Goal: Task Accomplishment & Management: Complete application form

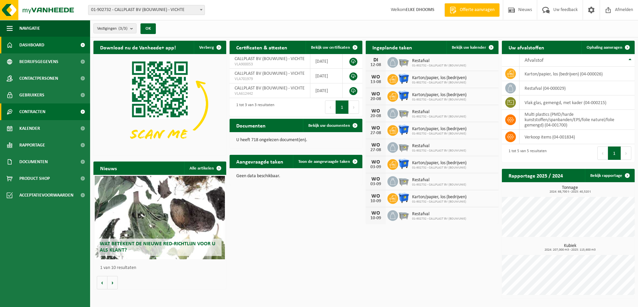
click at [37, 110] on span "Contracten" at bounding box center [32, 111] width 26 height 17
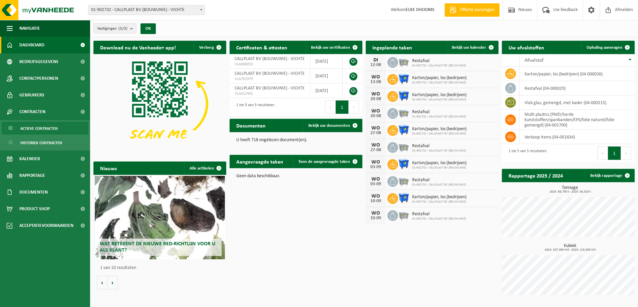
click at [43, 128] on span "Actieve contracten" at bounding box center [38, 128] width 37 height 13
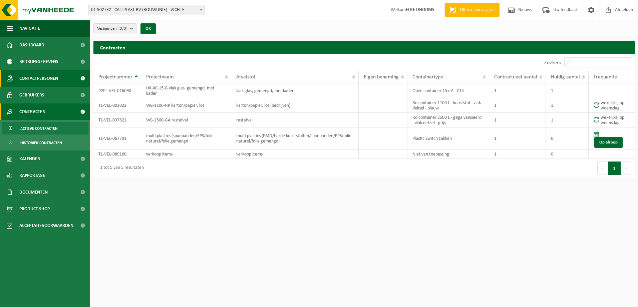
click at [46, 74] on span "Contactpersonen" at bounding box center [38, 78] width 39 height 17
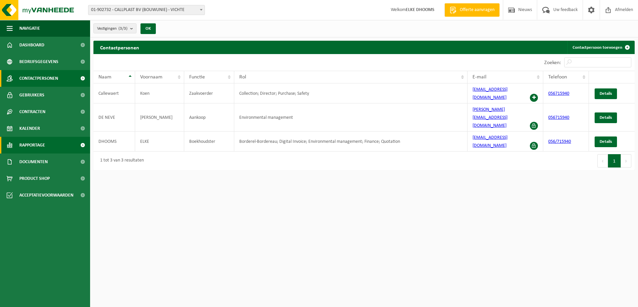
click at [82, 145] on span at bounding box center [82, 145] width 15 height 17
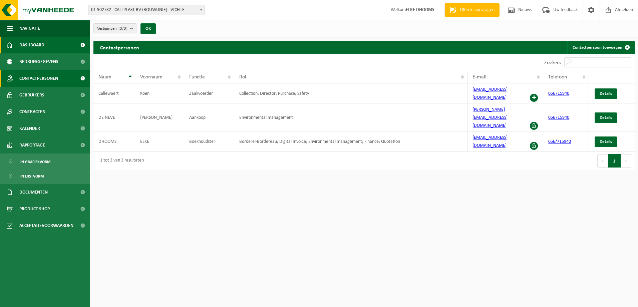
click at [28, 45] on span "Dashboard" at bounding box center [31, 45] width 25 height 17
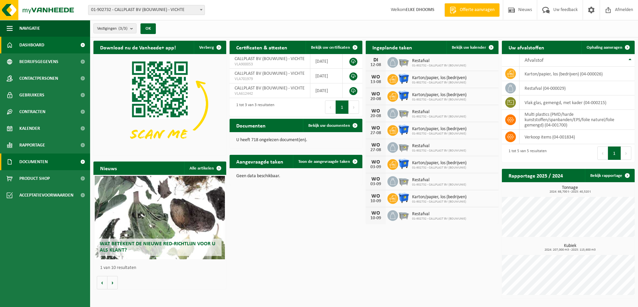
click at [83, 160] on span at bounding box center [82, 162] width 15 height 17
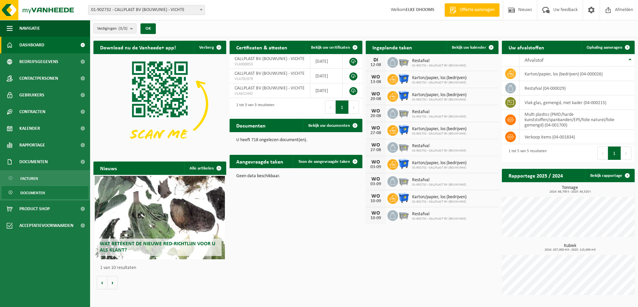
click at [35, 193] on span "Documenten" at bounding box center [32, 193] width 25 height 13
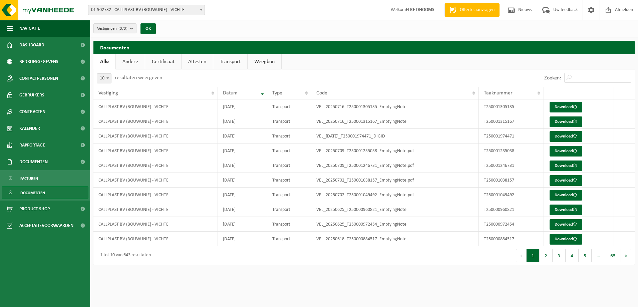
click at [155, 60] on link "Certificaat" at bounding box center [163, 61] width 36 height 15
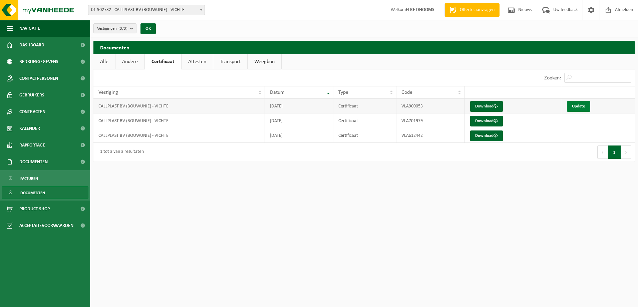
click at [581, 106] on link "Update" at bounding box center [578, 106] width 23 height 11
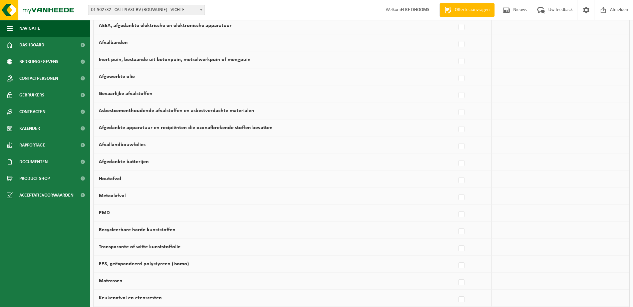
scroll to position [218, 0]
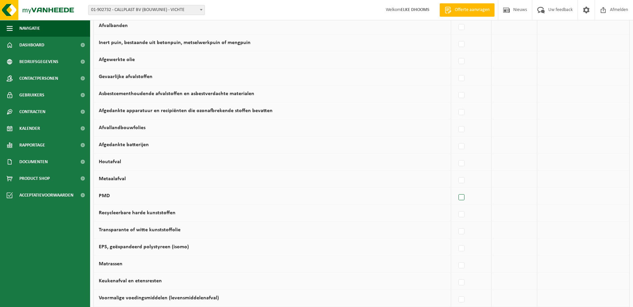
click at [463, 197] on label at bounding box center [461, 198] width 9 height 10
click at [456, 189] on input "PMD" at bounding box center [456, 189] width 0 height 0
checkbox input "true"
click at [611, 195] on span at bounding box center [610, 195] width 7 height 9
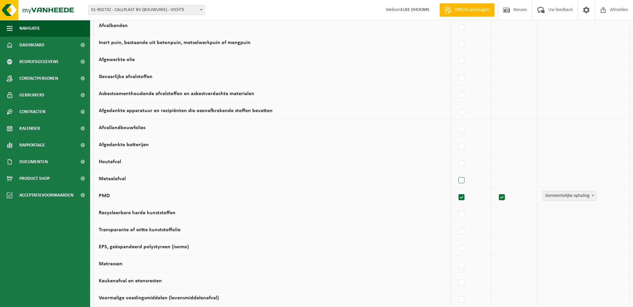
click at [465, 181] on label at bounding box center [461, 181] width 9 height 10
click at [456, 172] on input "Metaalafval" at bounding box center [456, 172] width 0 height 0
checkbox input "true"
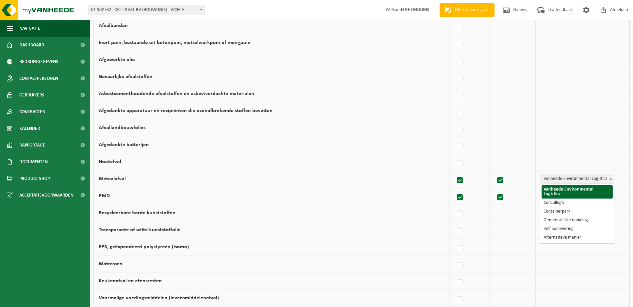
click at [613, 179] on span at bounding box center [610, 178] width 7 height 9
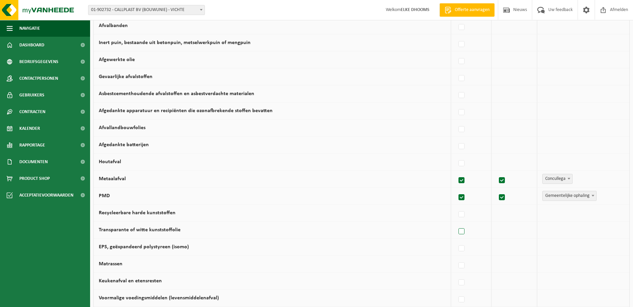
click at [464, 231] on label at bounding box center [461, 232] width 9 height 10
click at [456, 223] on input "Transparante of witte kunststoffolie" at bounding box center [456, 223] width 0 height 0
checkbox input "true"
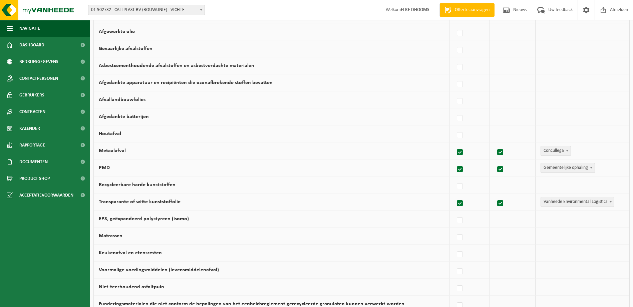
scroll to position [318, 0]
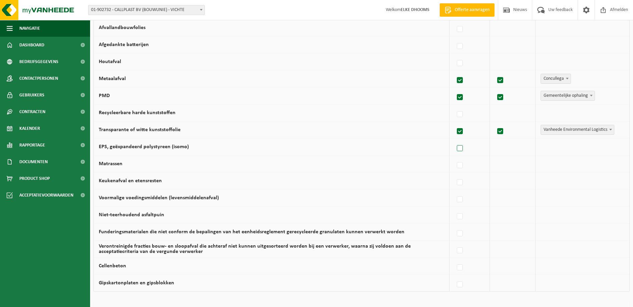
click at [461, 149] on label at bounding box center [460, 149] width 9 height 10
click at [455, 140] on input "EPS, geëxpandeerd polystyreen (isomo)" at bounding box center [454, 140] width 0 height 0
checkbox input "true"
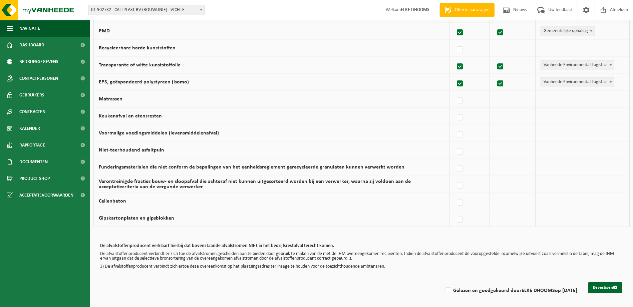
scroll to position [385, 0]
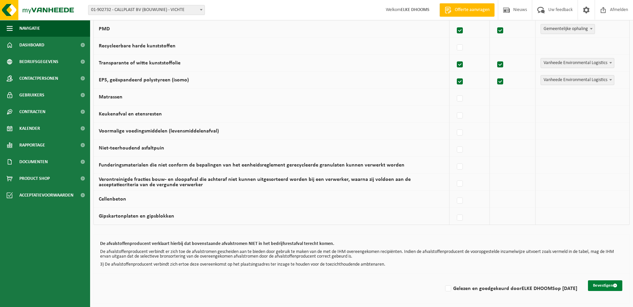
click at [610, 284] on button "Bevestigen" at bounding box center [605, 285] width 34 height 11
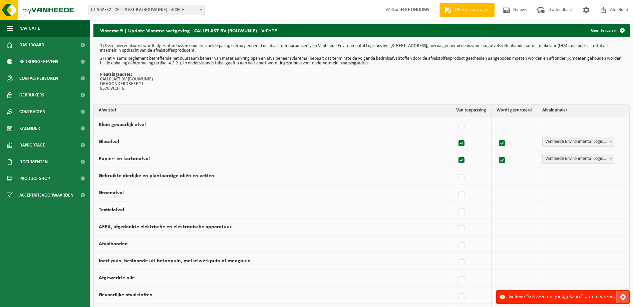
click at [623, 296] on span "button" at bounding box center [623, 297] width 6 height 6
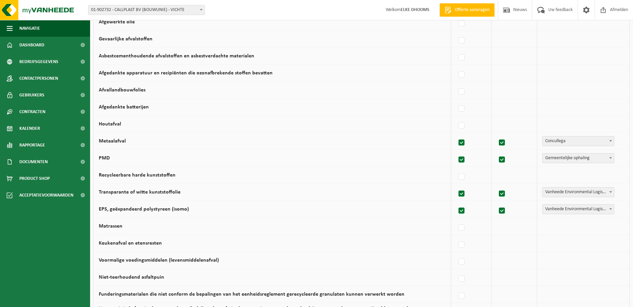
scroll to position [385, 0]
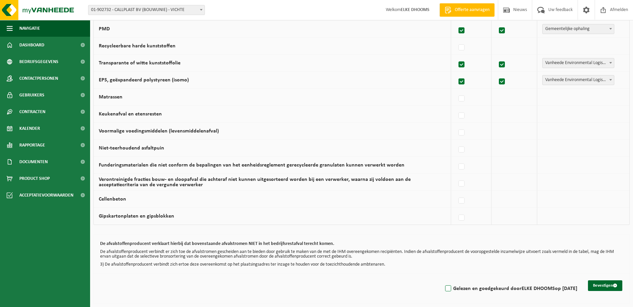
click at [445, 288] on label "Gelezen en goedgekeurd door ELKE DHOOMS op 12/08/25" at bounding box center [511, 289] width 134 height 10
click at [443, 280] on input "Gelezen en goedgekeurd door ELKE DHOOMS op 12/08/25" at bounding box center [443, 280] width 0 height 0
checkbox input "true"
click at [601, 284] on button "Bevestigen" at bounding box center [605, 285] width 34 height 11
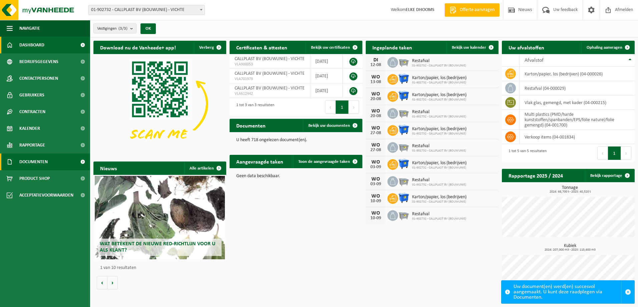
click at [84, 160] on span at bounding box center [82, 162] width 15 height 17
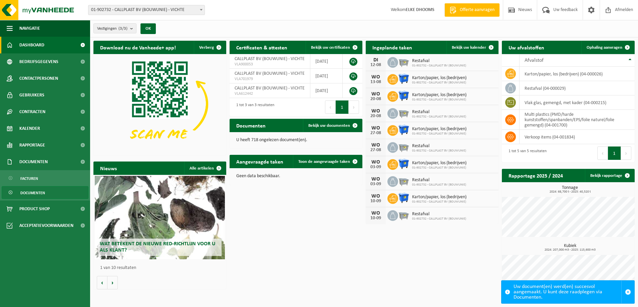
click at [33, 193] on span "Documenten" at bounding box center [32, 193] width 25 height 13
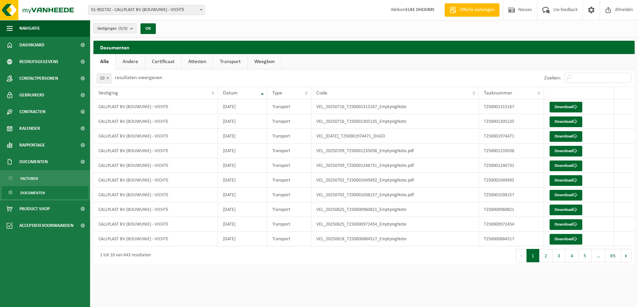
click at [200, 60] on link "Attesten" at bounding box center [197, 61] width 31 height 15
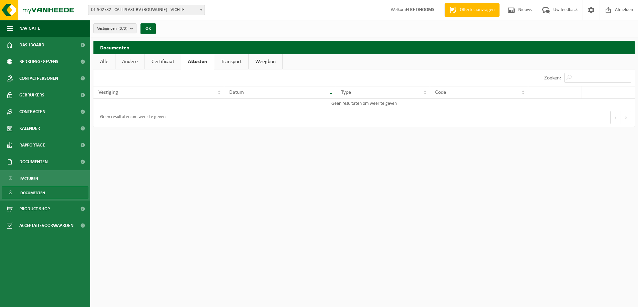
click at [230, 60] on link "Transport" at bounding box center [231, 61] width 34 height 15
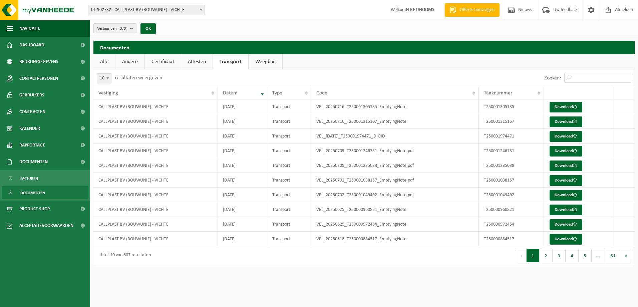
click at [162, 59] on link "Certificaat" at bounding box center [163, 61] width 36 height 15
